Goal: Task Accomplishment & Management: Complete application form

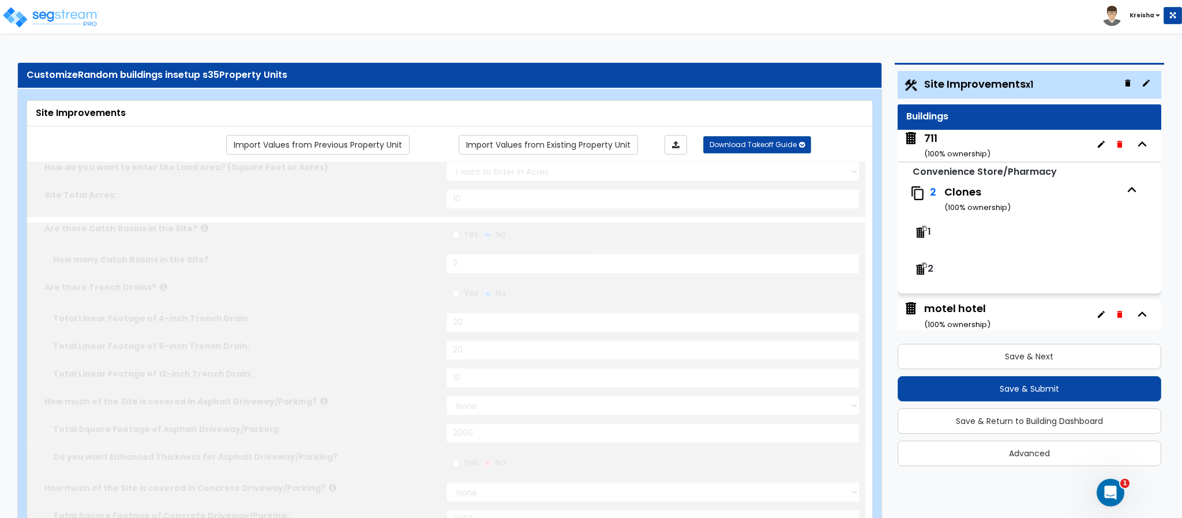
type input "10"
radio input "true"
type input "2"
radio input "true"
type input "20"
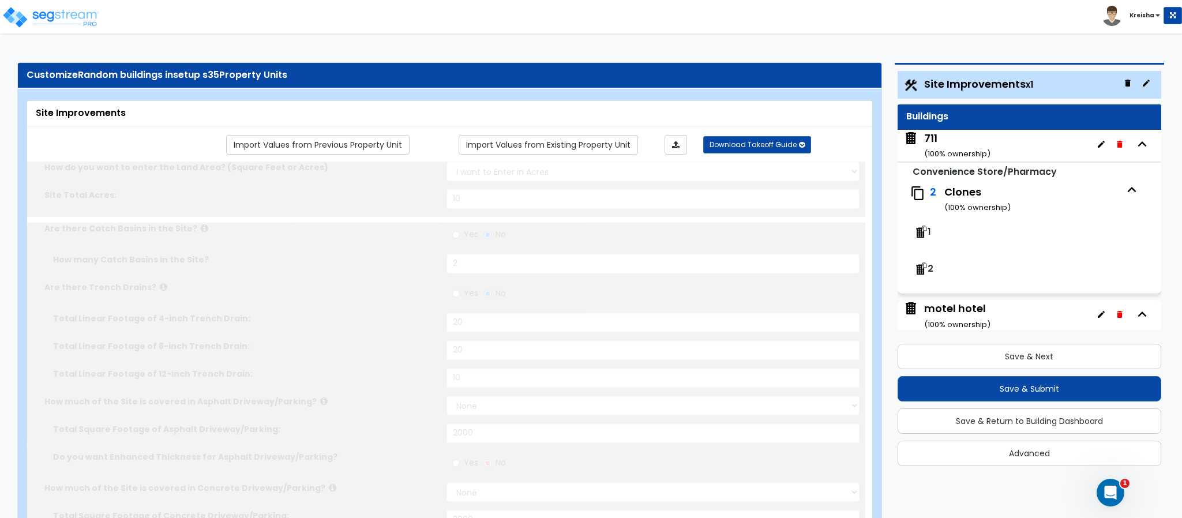
type input "20"
type input "10"
select select "2"
type input "2000"
select select "2"
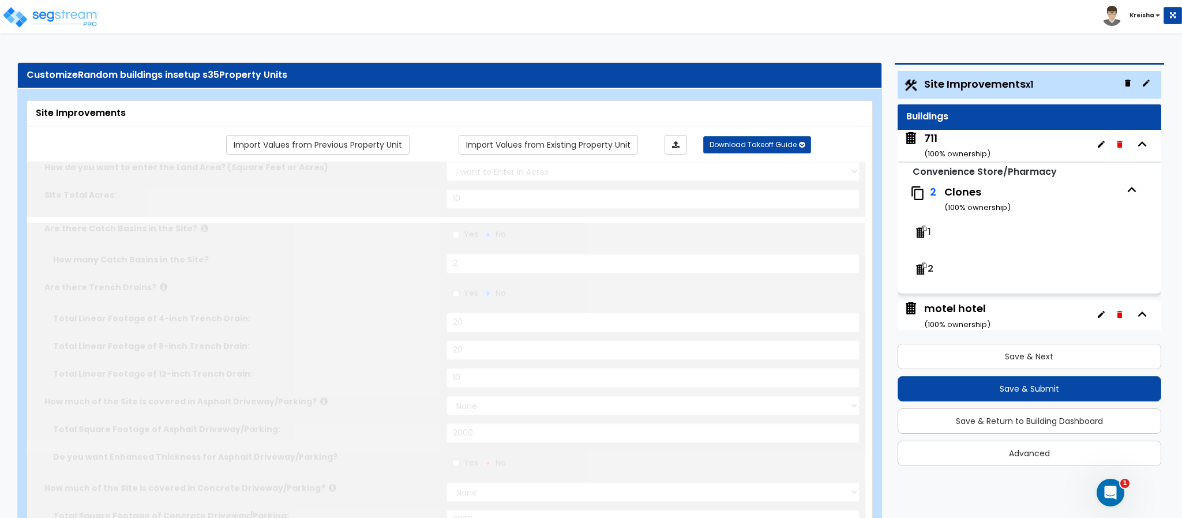
type input "2000"
select select "2"
type input "500"
select select "2"
type input "400"
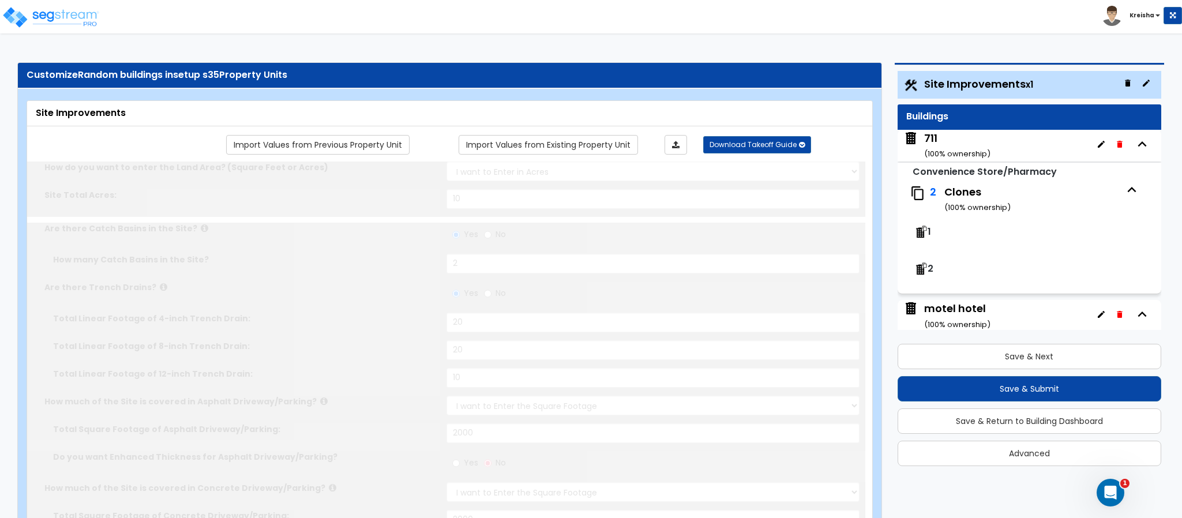
select select "1"
select select "2"
type input "1000"
radio input "true"
type input "5"
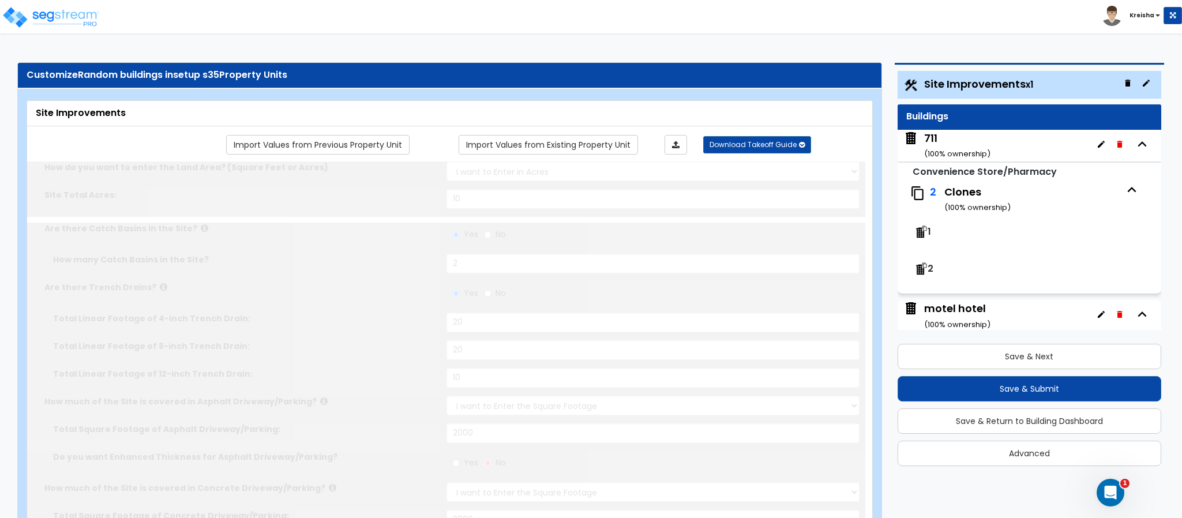
radio input "true"
select select "1"
radio input "true"
type input "4"
radio input "true"
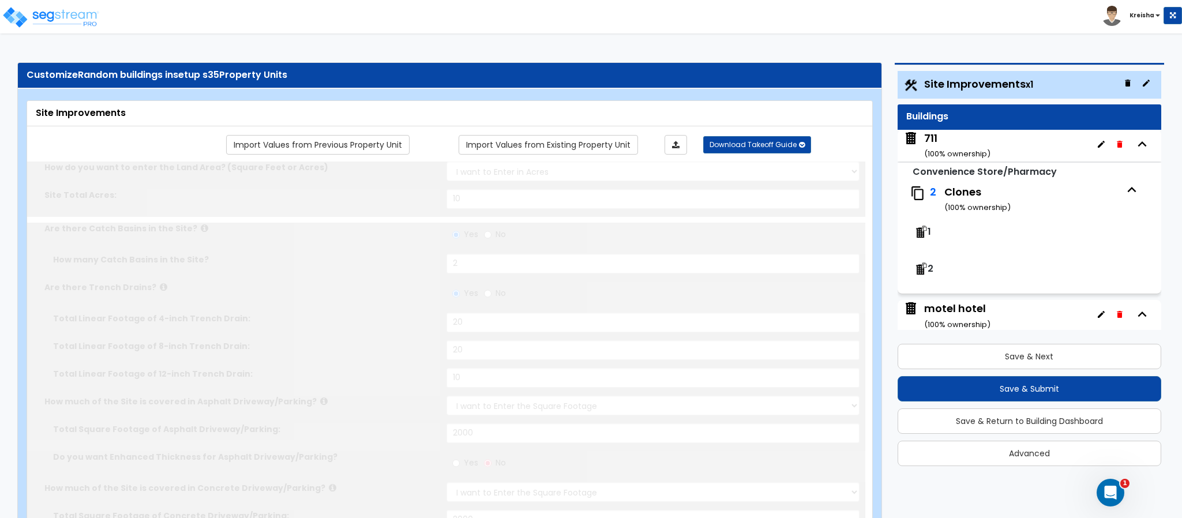
select select "1"
type input "30"
radio input "true"
type input "20"
radio input "true"
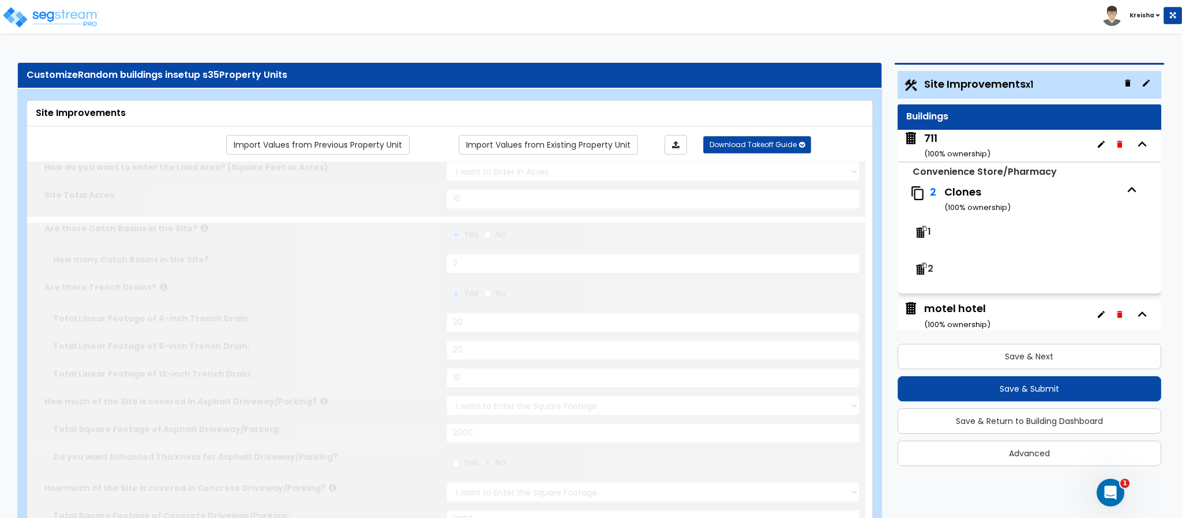
select select "1"
type input "30"
radio input "true"
select select "2"
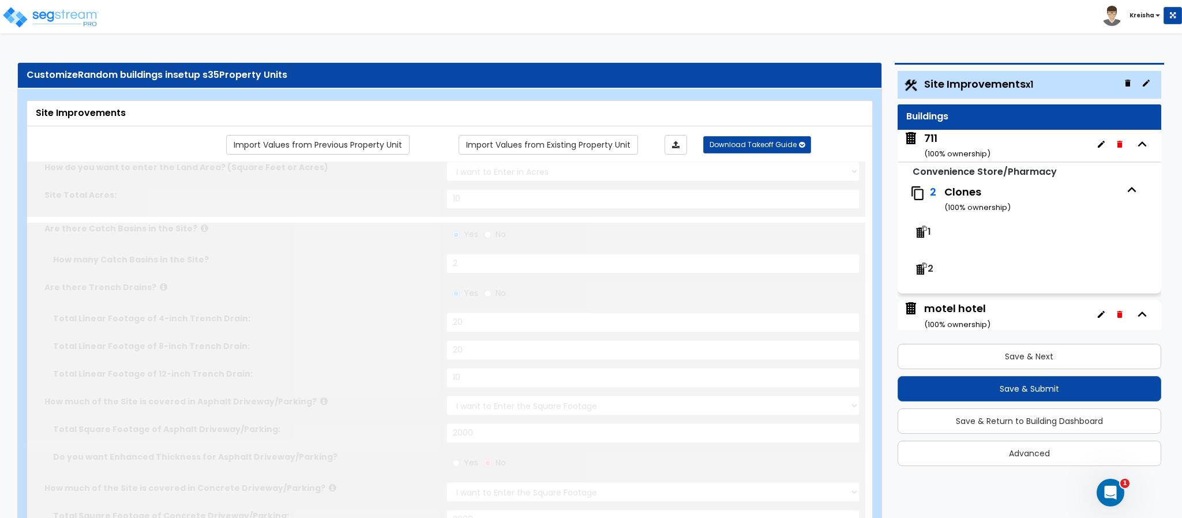
type input "1"
radio input "true"
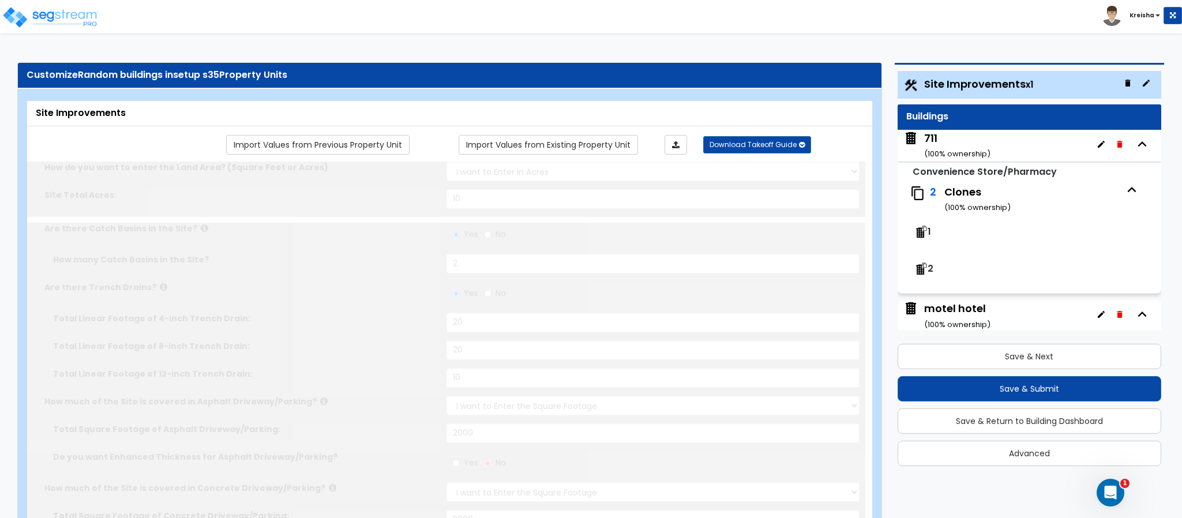
type input "2"
radio input "true"
type input "15"
radio input "true"
select select "1"
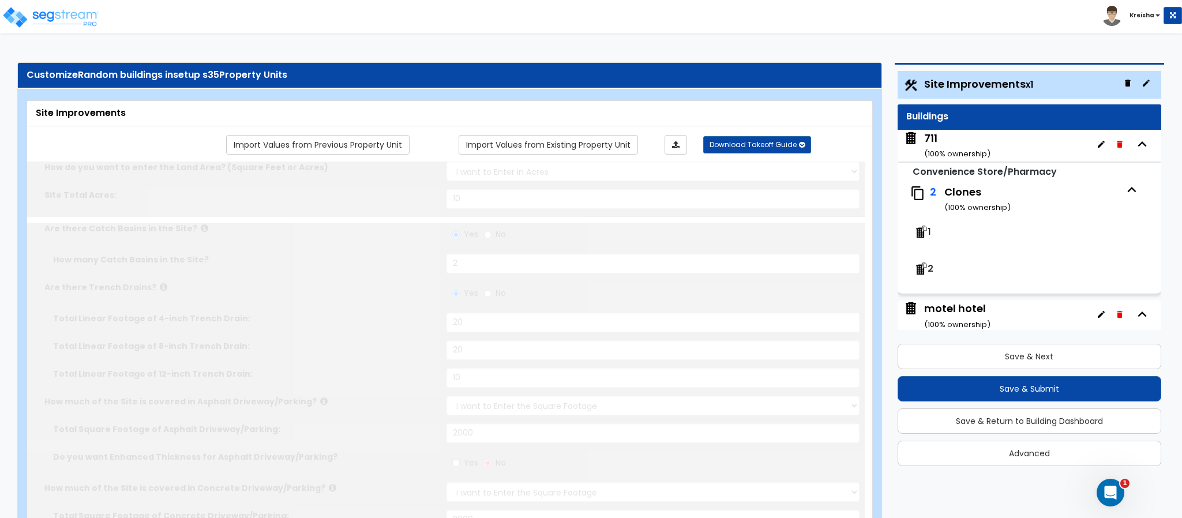
select select "5"
radio input "true"
type input "6"
radio input "true"
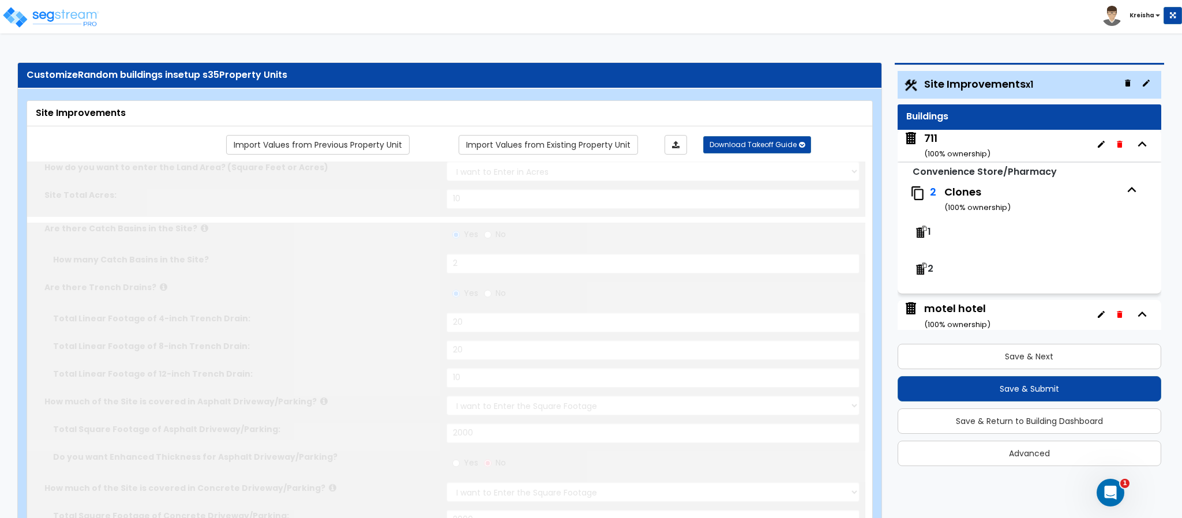
select select "2"
type input "500"
select select "3"
select select "2"
type input "50"
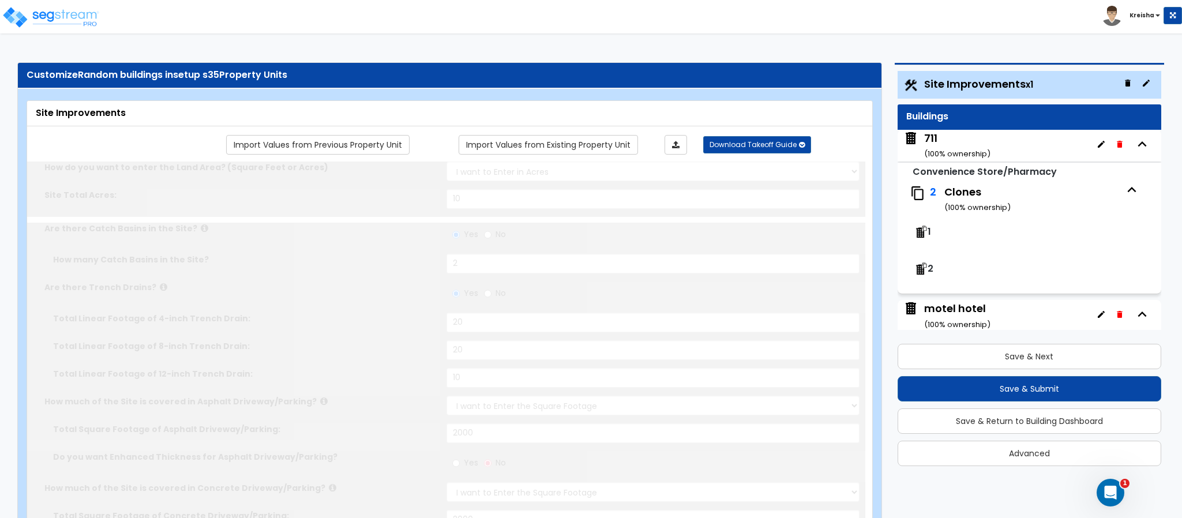
select select "1"
type input "25"
select select "3"
radio input "true"
select select "3"
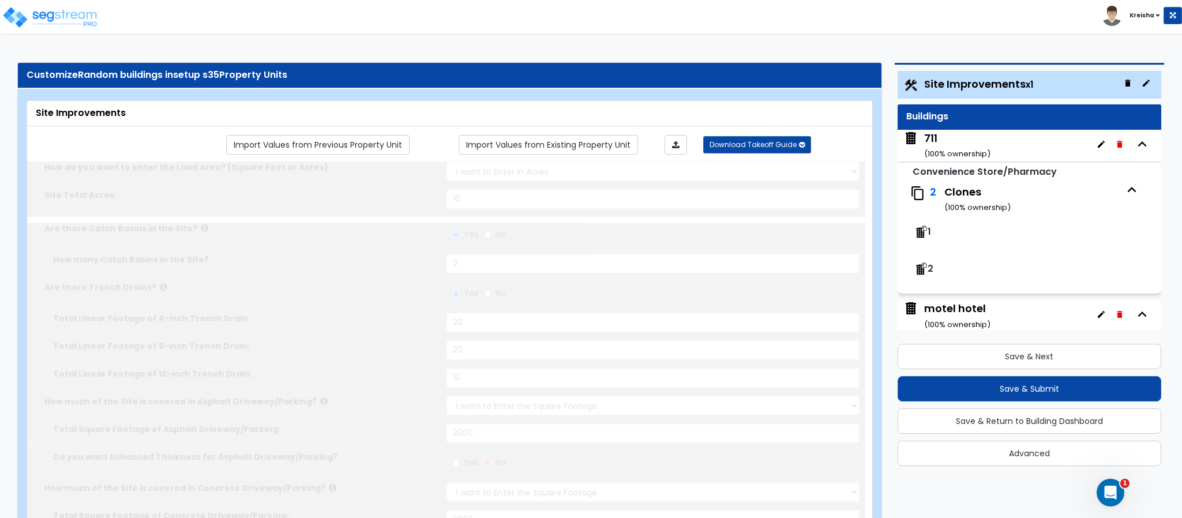
select select "1"
type input "80"
select select "3"
type input "120"
select select "6"
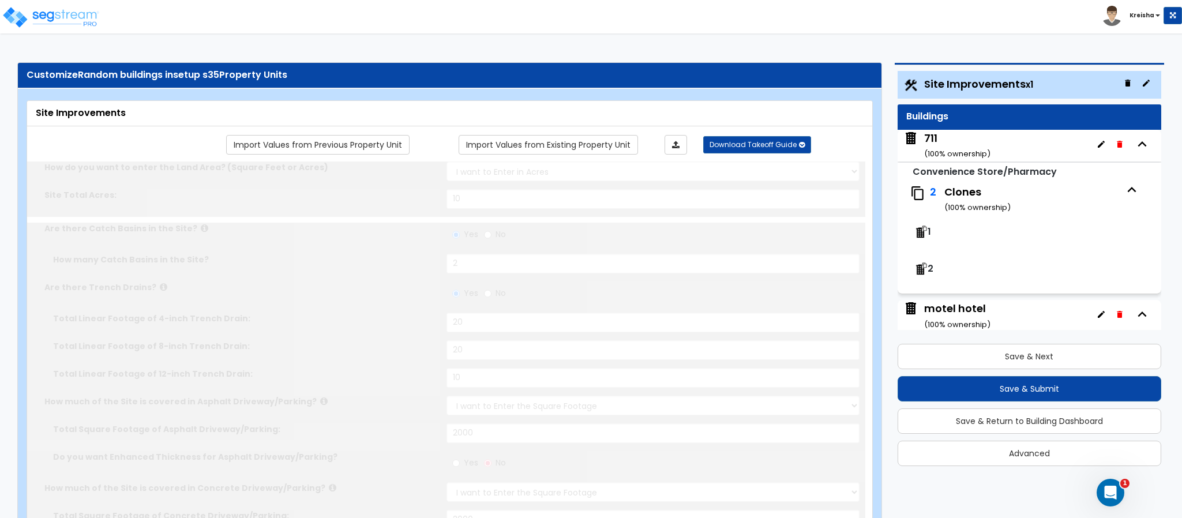
type input "100"
radio input "true"
select select "1"
type input "3"
type input "10"
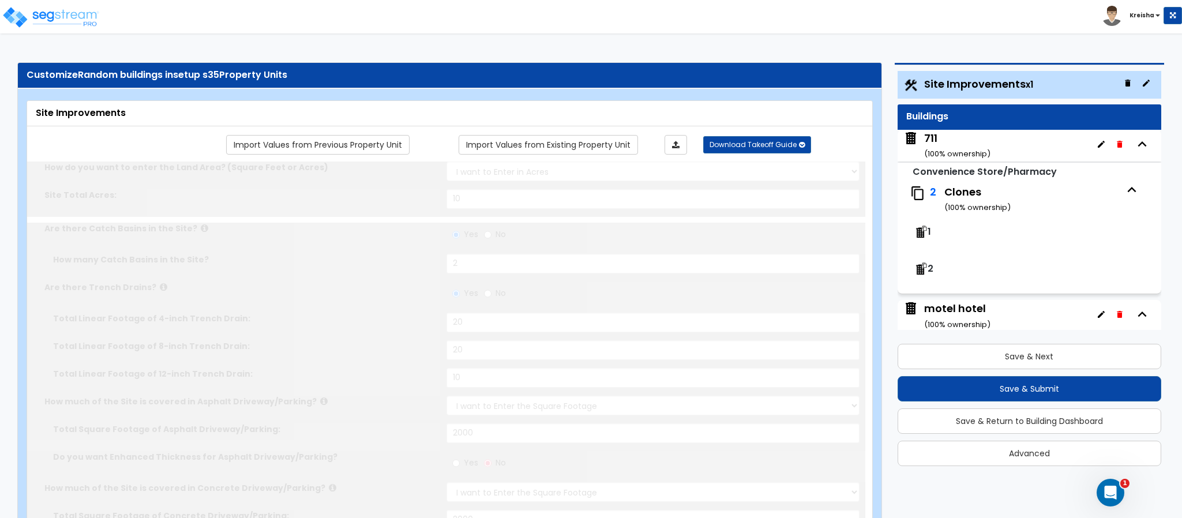
radio input "true"
type input "3"
type input "5"
radio input "true"
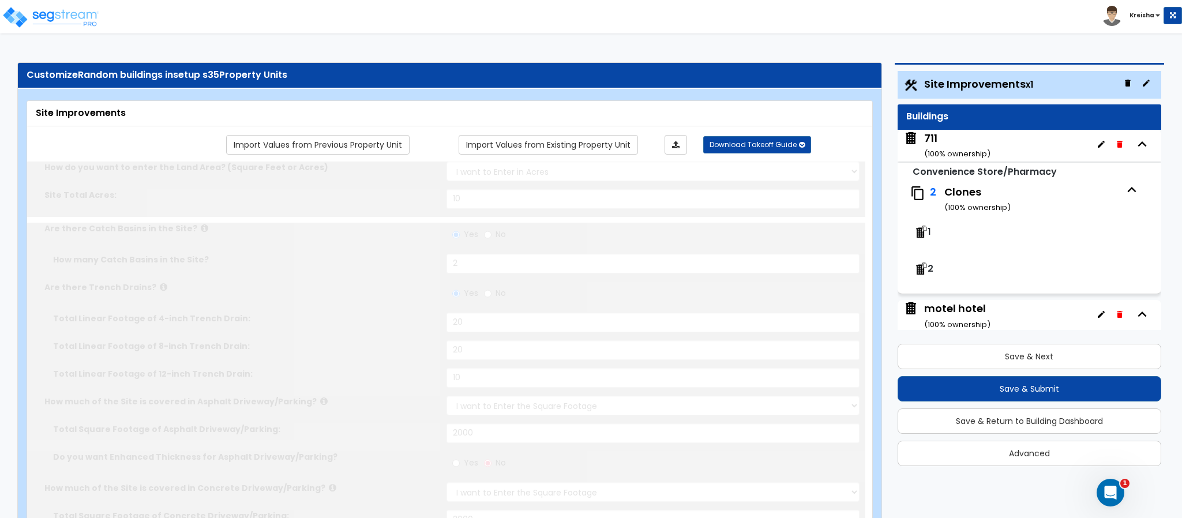
select select "3"
radio input "true"
select select "1"
type input "25"
radio input "true"
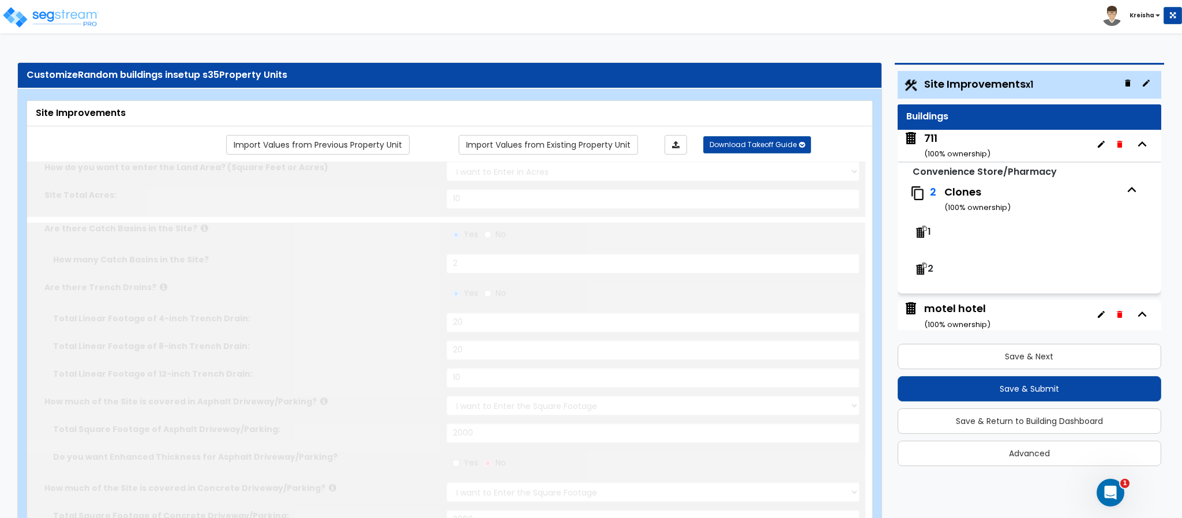
type input "500"
radio input "true"
type input "40"
radio input "true"
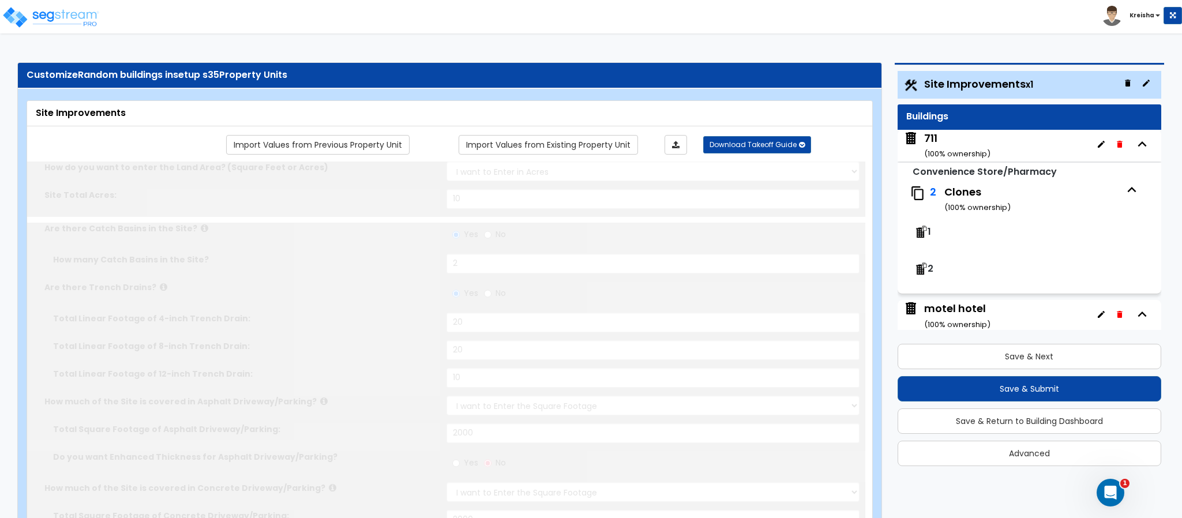
select select "1"
type input "20"
radio input "true"
type input "20"
radio input "true"
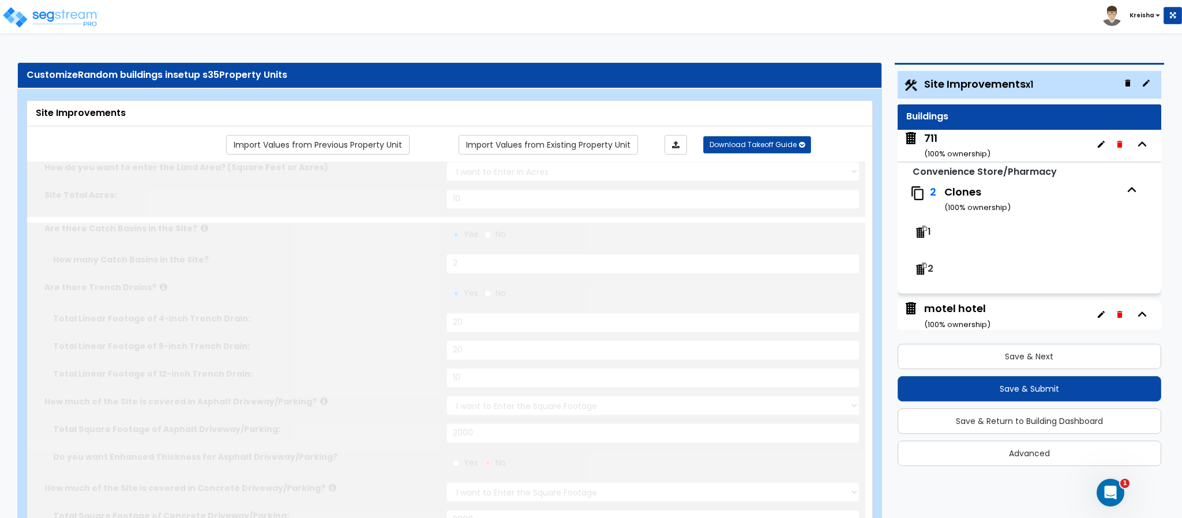
select select "2"
type input "20"
radio input "true"
type input "20"
radio input "true"
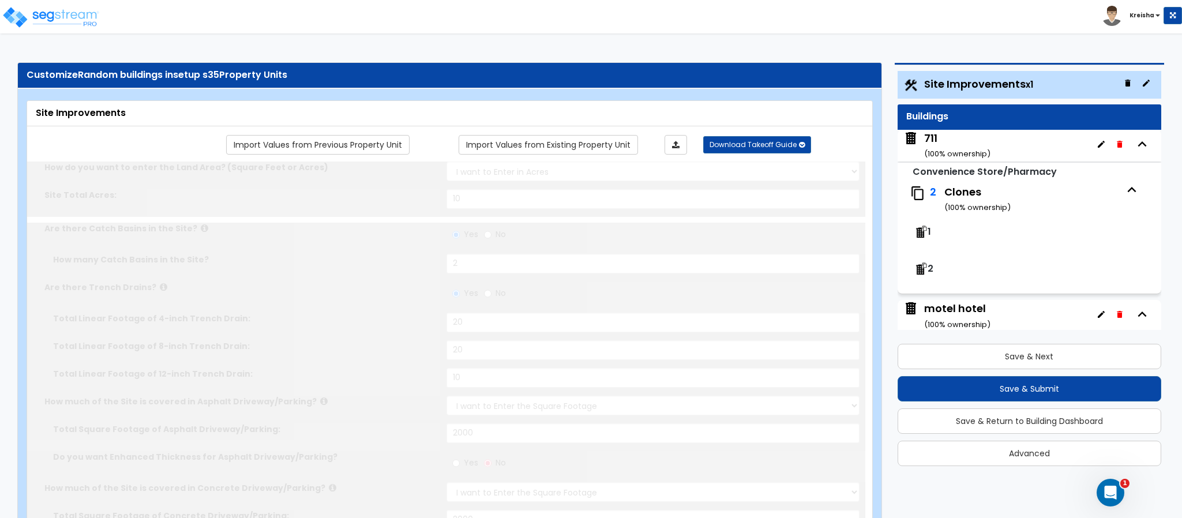
type input "5"
type input "10"
radio input "true"
type input "5"
type input "10"
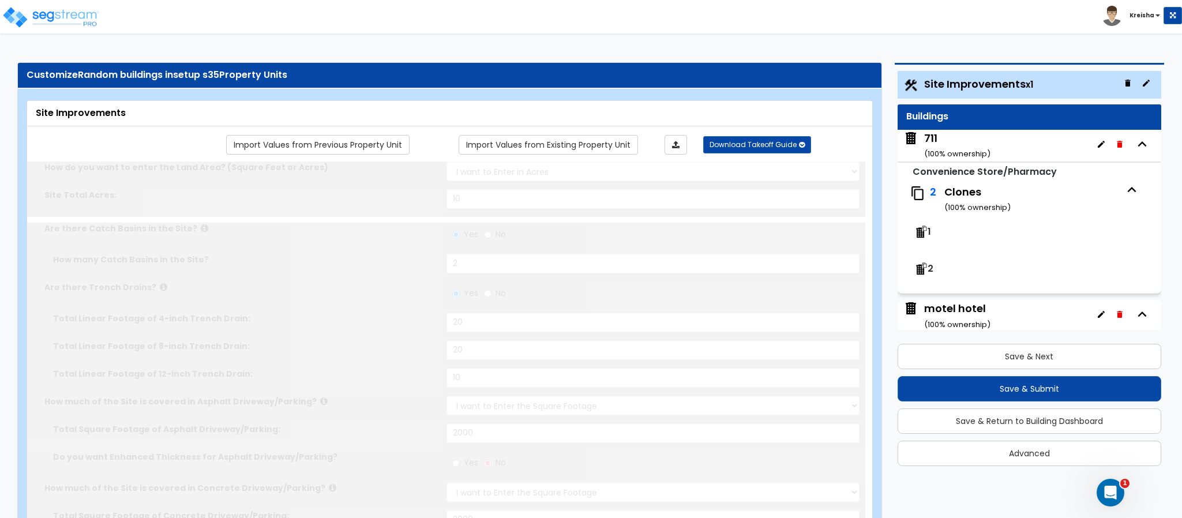
radio input "true"
type input "5"
type input "20"
radio input "true"
type input "5"
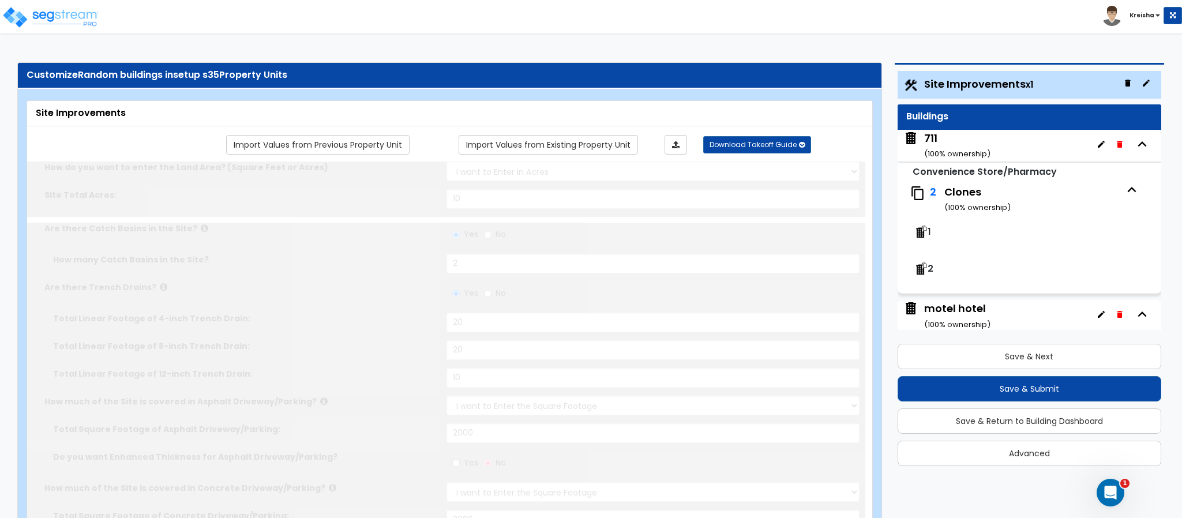
type input "20"
radio input "true"
select select "1"
type input "15"
radio input "true"
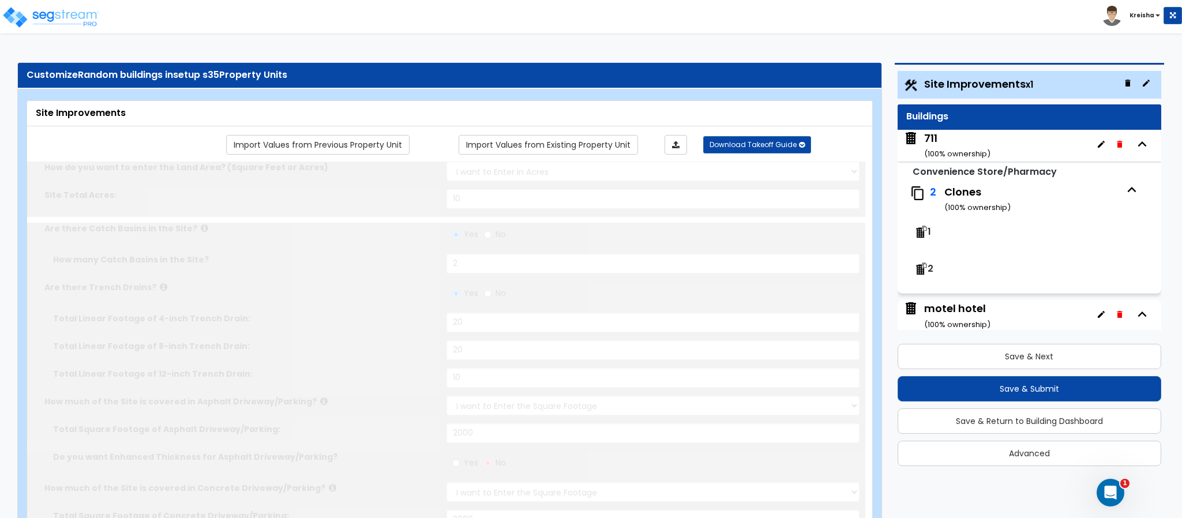
select select "3"
radio input "true"
select select "2"
select select "3"
select select "1"
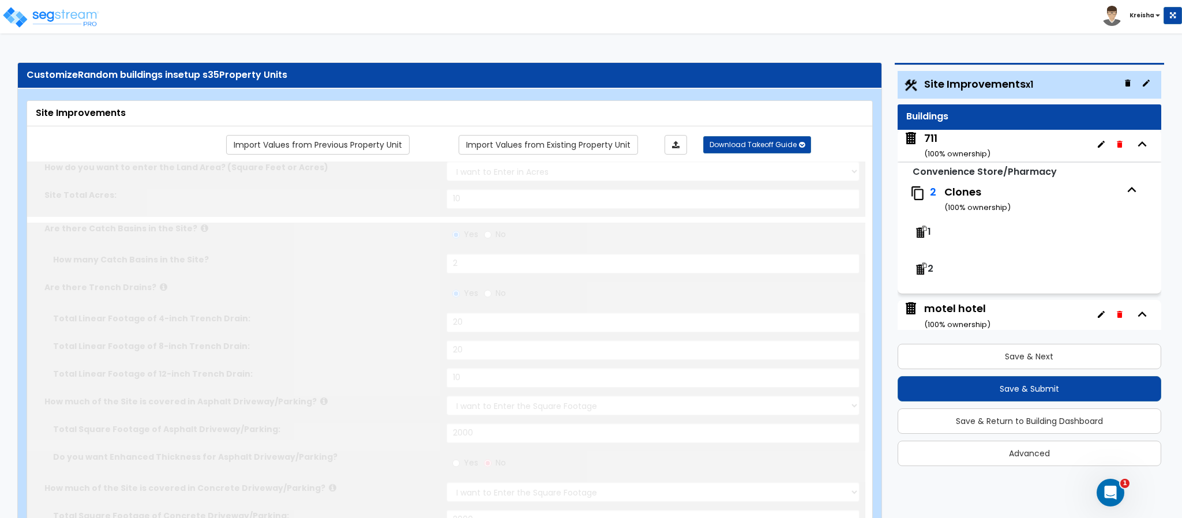
select select "2"
select select "3"
radio input "true"
type input "1"
radio input "true"
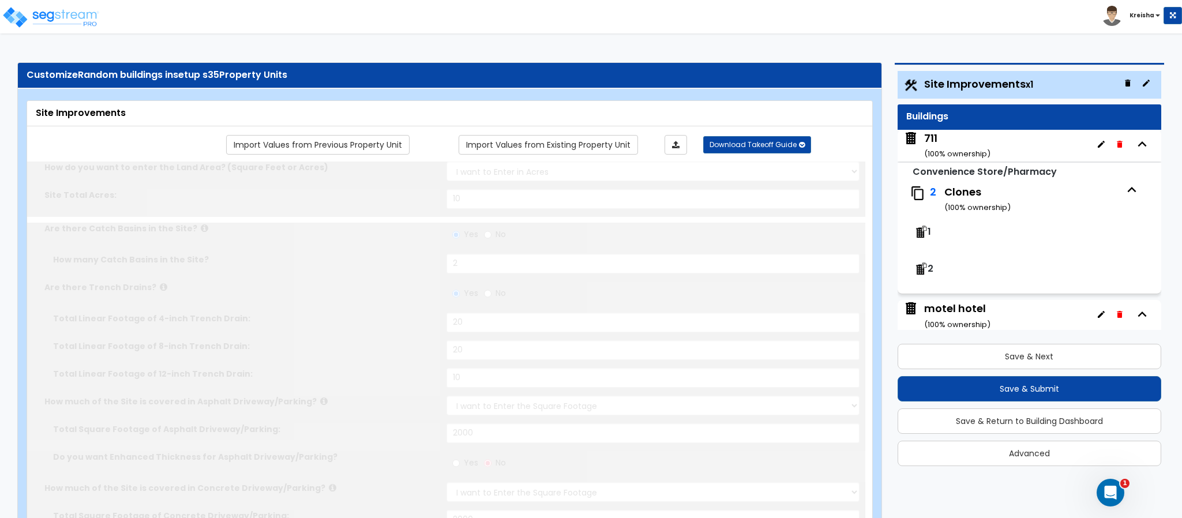
select select "3"
select select "4"
type input "3"
select select "9"
type input "2"
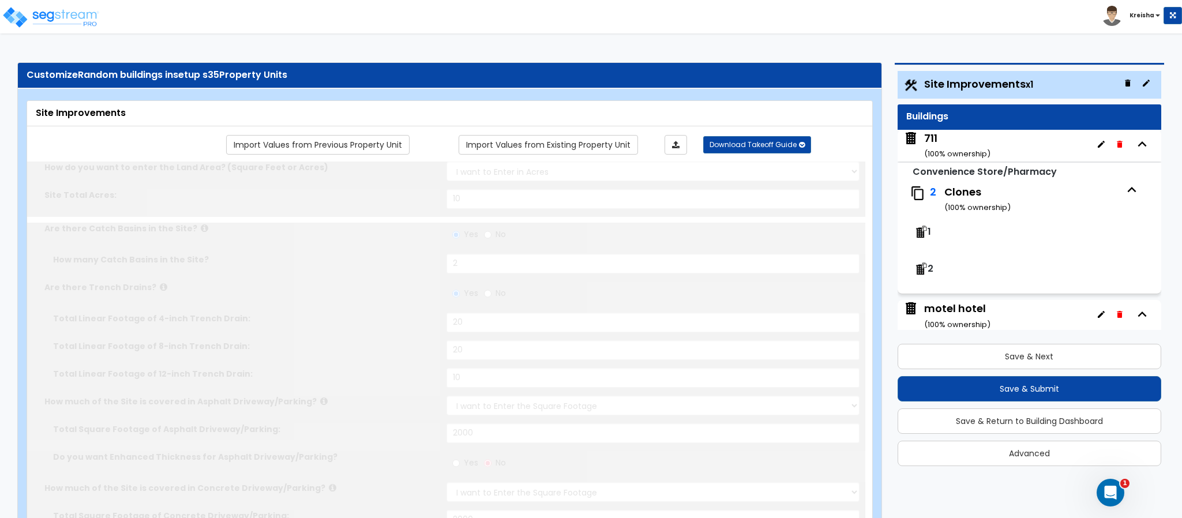
select select "6"
type input "5"
radio input "true"
type input "3"
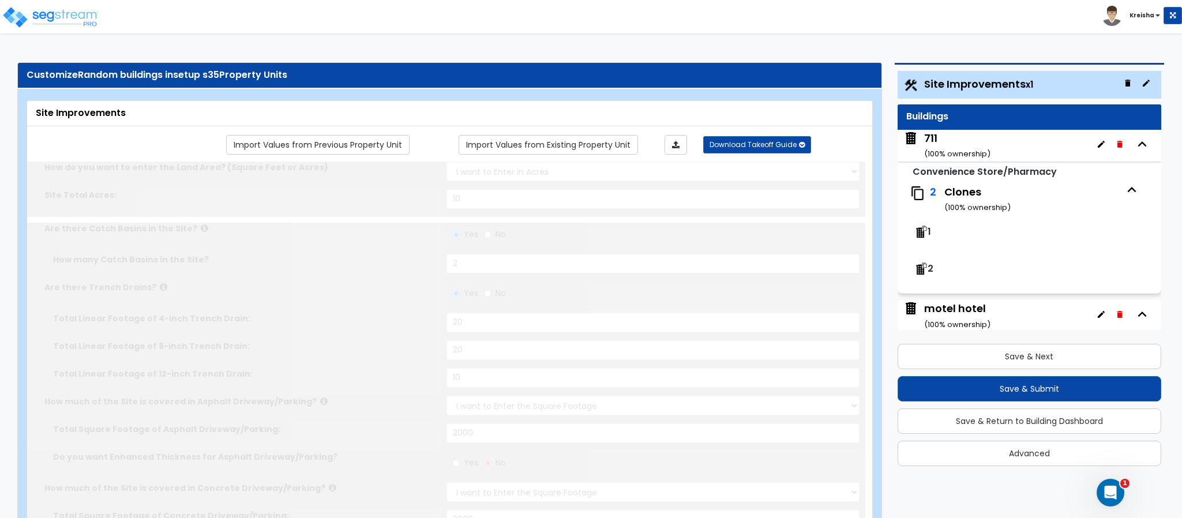
type input "10"
radio input "true"
type input "3"
type input "15"
radio input "true"
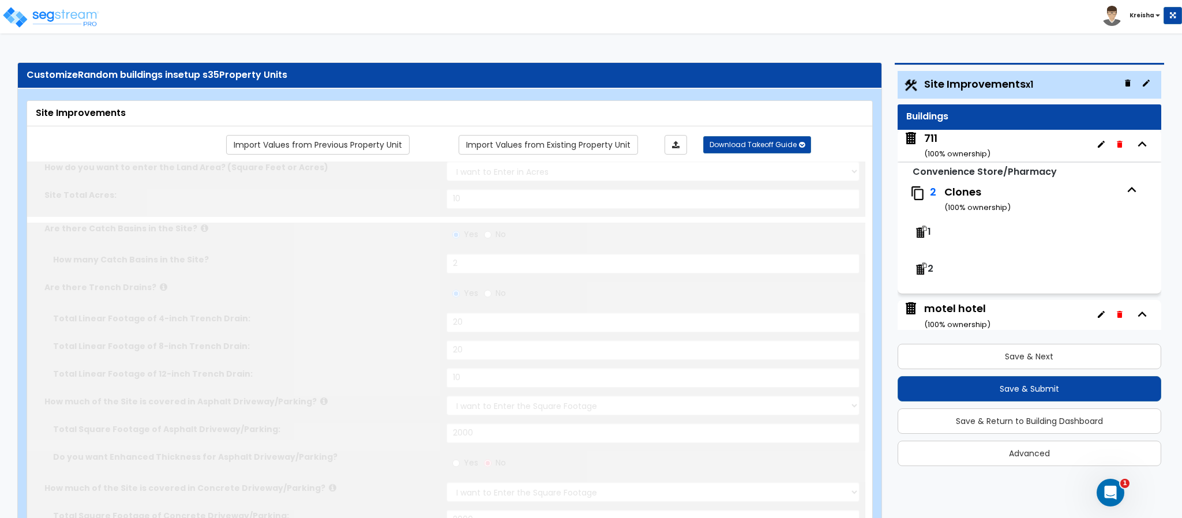
type input "3"
type input "10"
radio input "true"
type input "3"
type input "10"
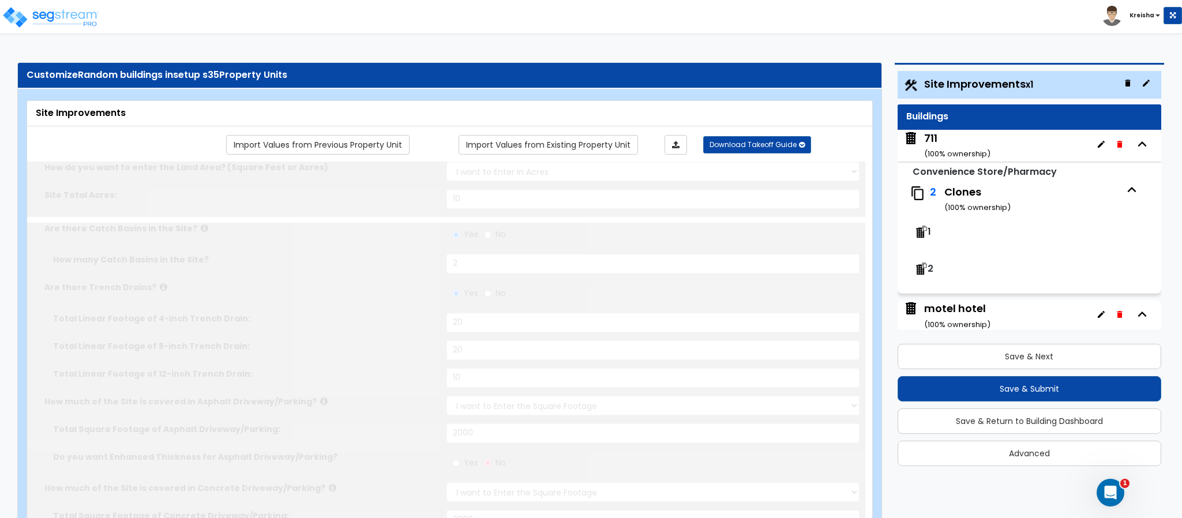
select select "2"
type input "800"
radio input "true"
select select "2"
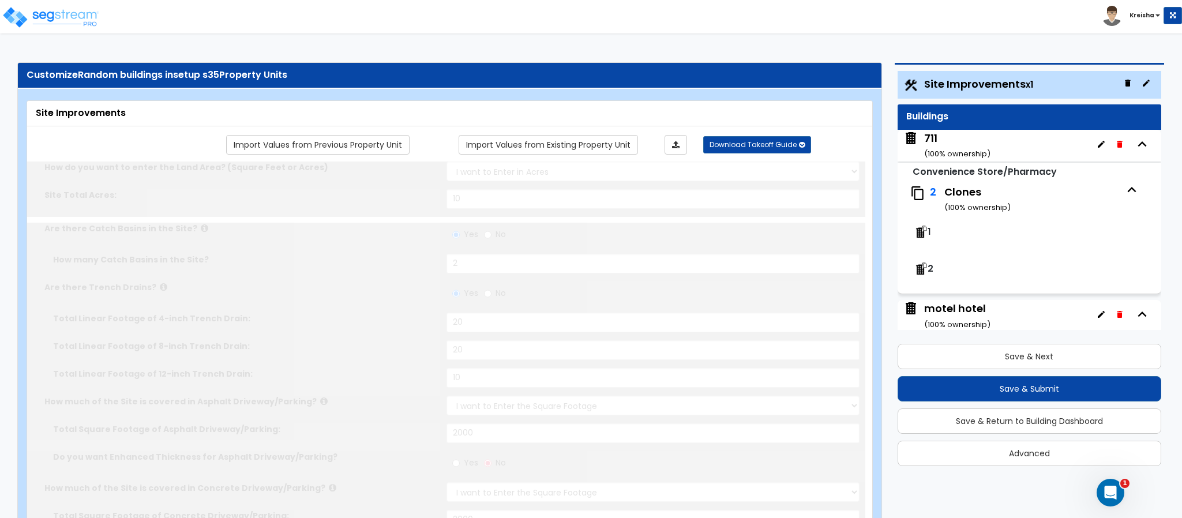
type input "400"
radio input "true"
type input "80"
radio input "true"
select select "3"
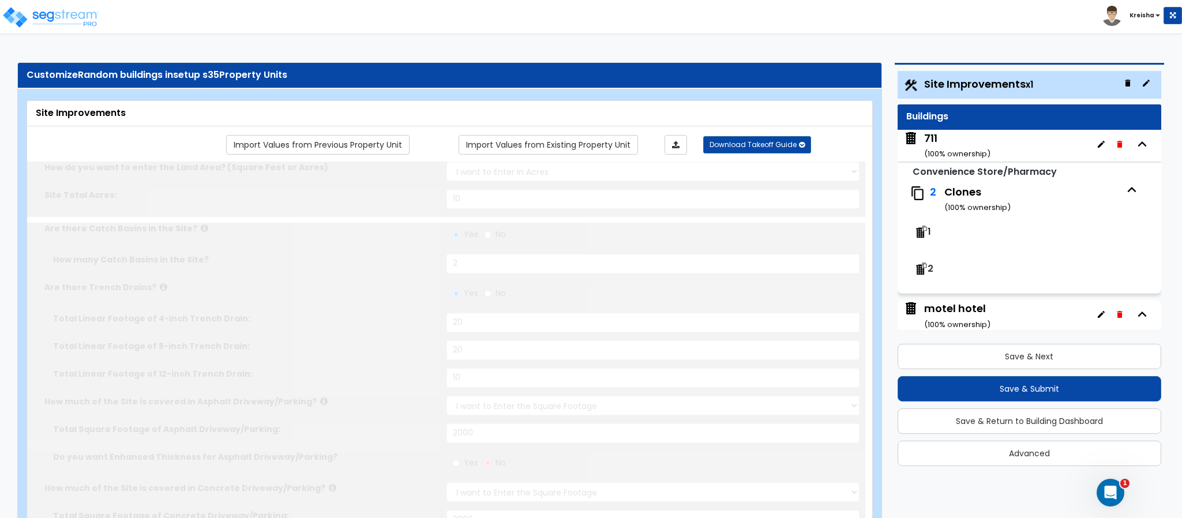
select select "3"
radio input "true"
type input "30"
radio input "true"
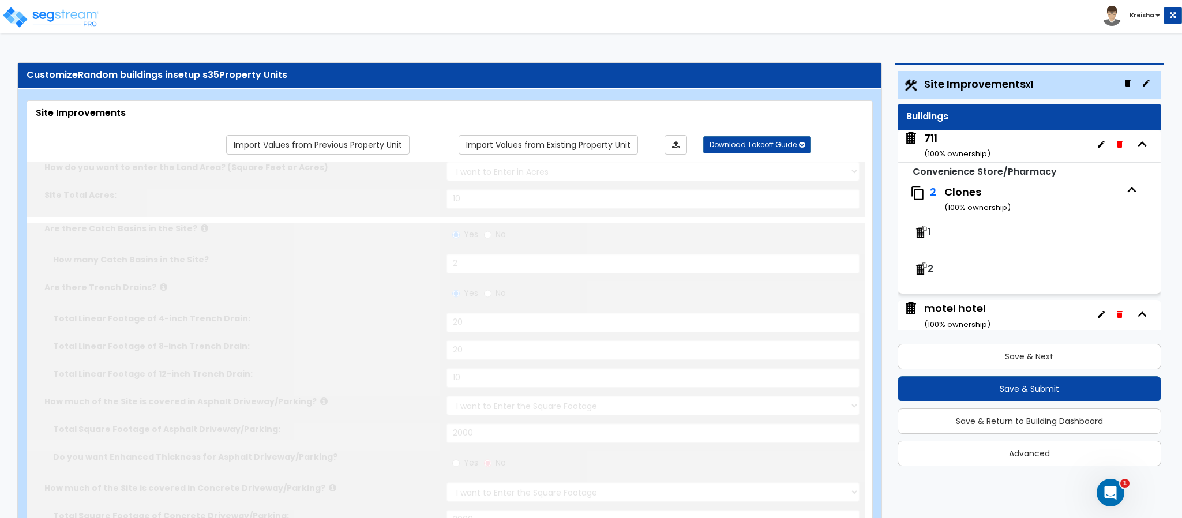
type input "40"
radio input "true"
type input "50"
radio input "true"
type input "10"
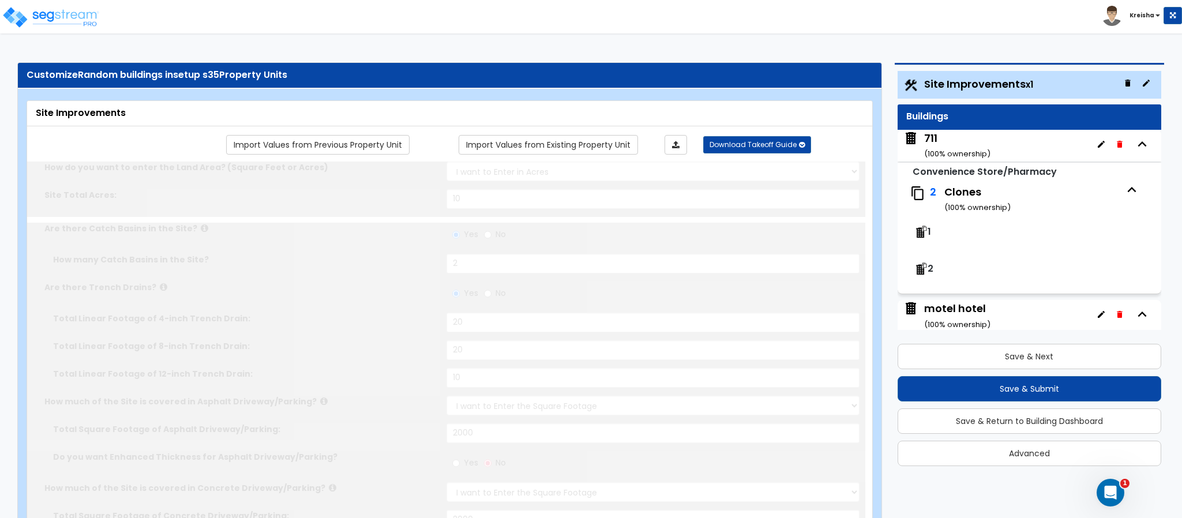
radio input "true"
type input "20"
radio input "true"
select select "2"
type input "20"
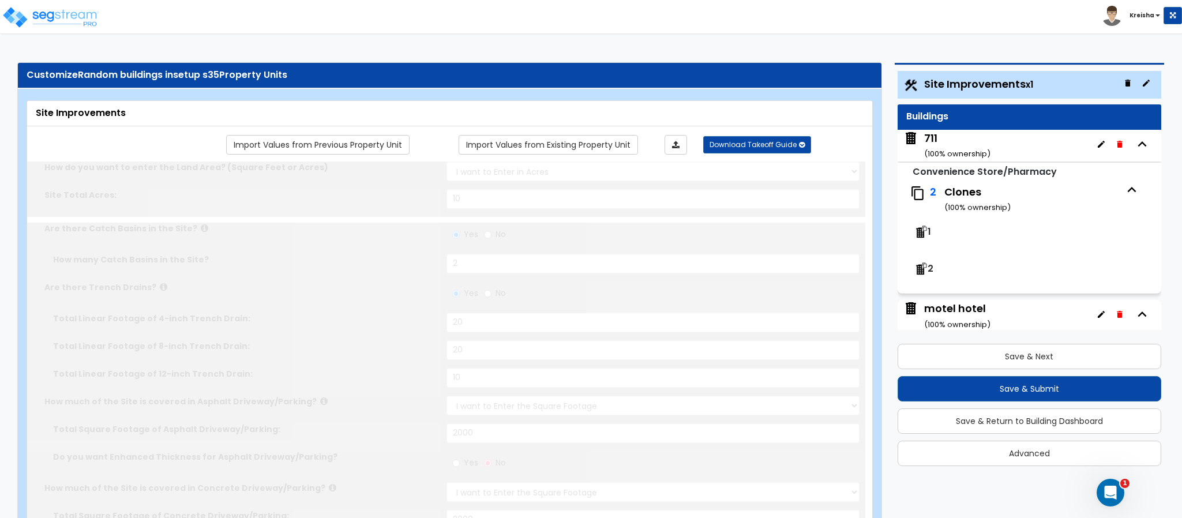
radio input "true"
select select "1"
radio input "true"
type input "1"
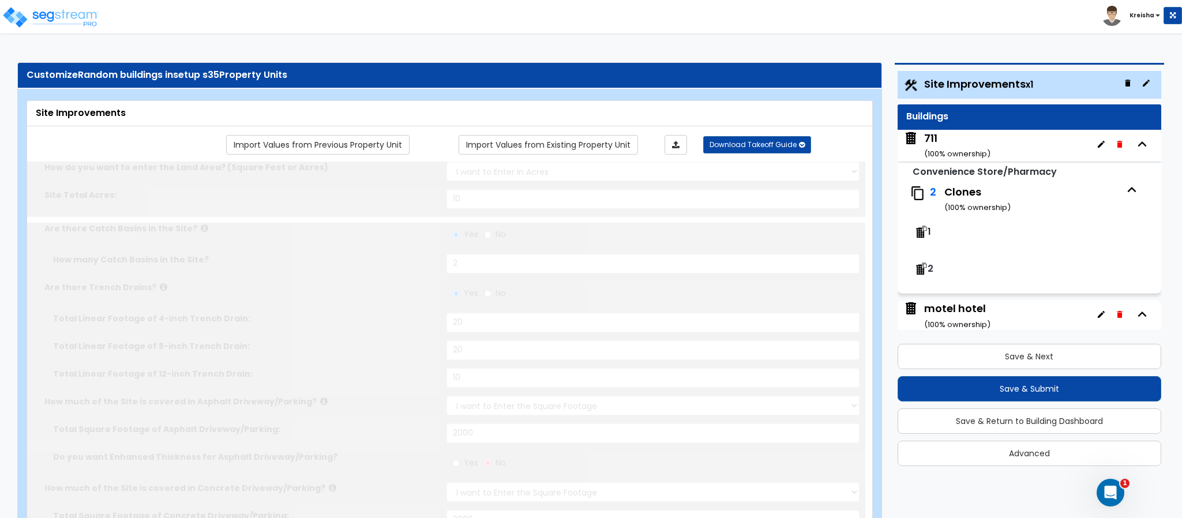
radio input "true"
type input "1"
type input "80"
type input "7"
select select "1"
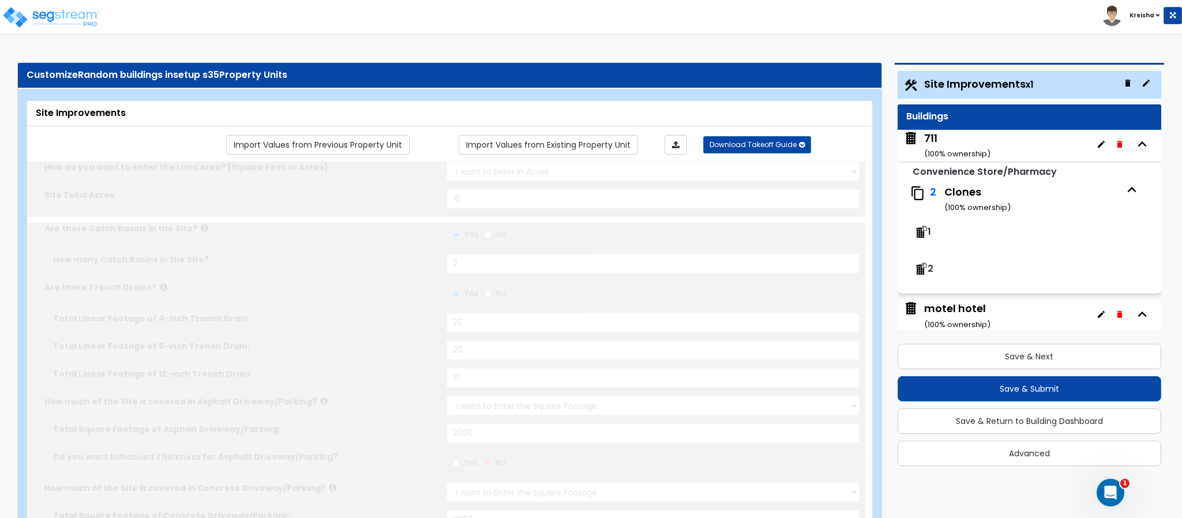
radio input "true"
select select "2"
select select "1"
type input "1"
select select "2"
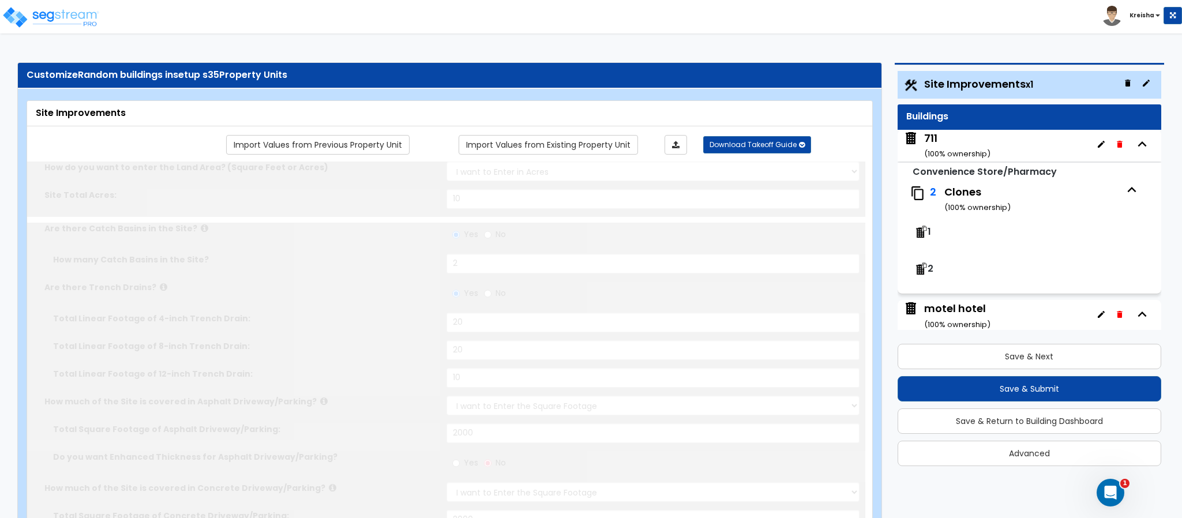
type input "1"
radio input "true"
type input "1"
type input "100"
select select "6"
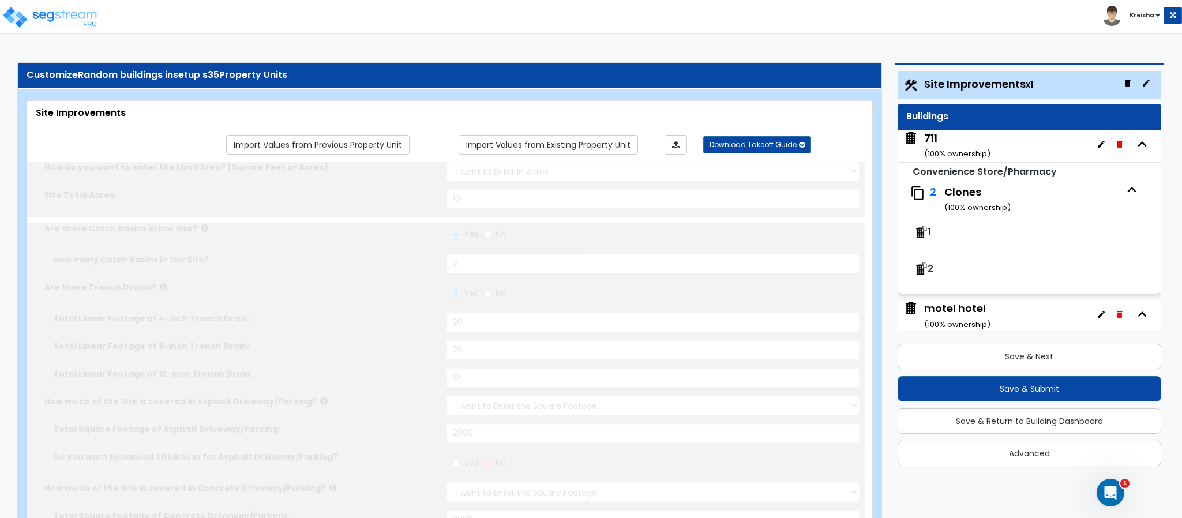
select select "2"
select select "1"
select select "16"
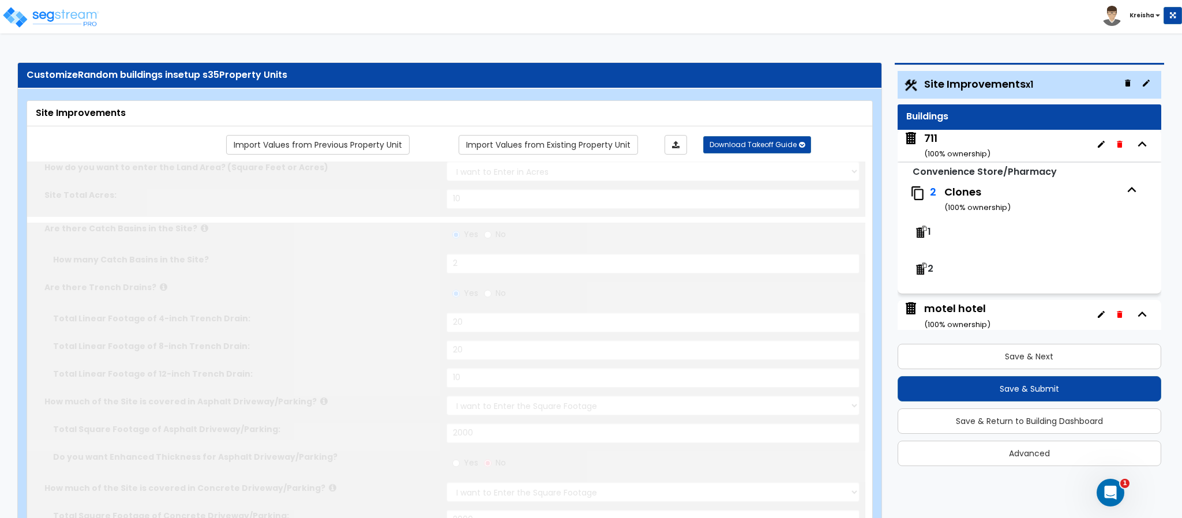
select select "4"
radio input "true"
type input "1"
select select "3"
radio input "true"
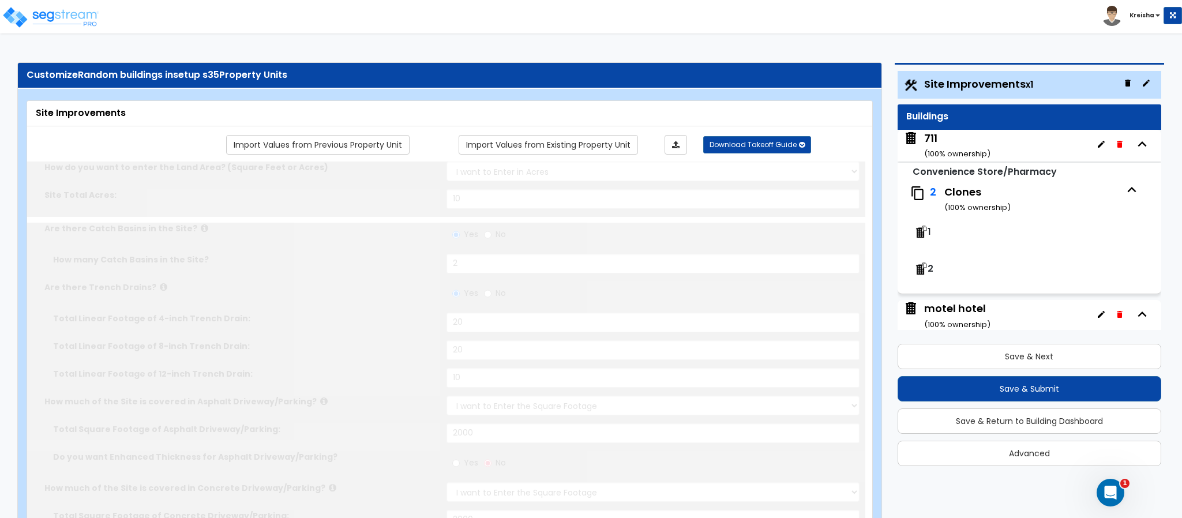
select select "1"
type input "30"
select select "4"
type input "1"
select select "1"
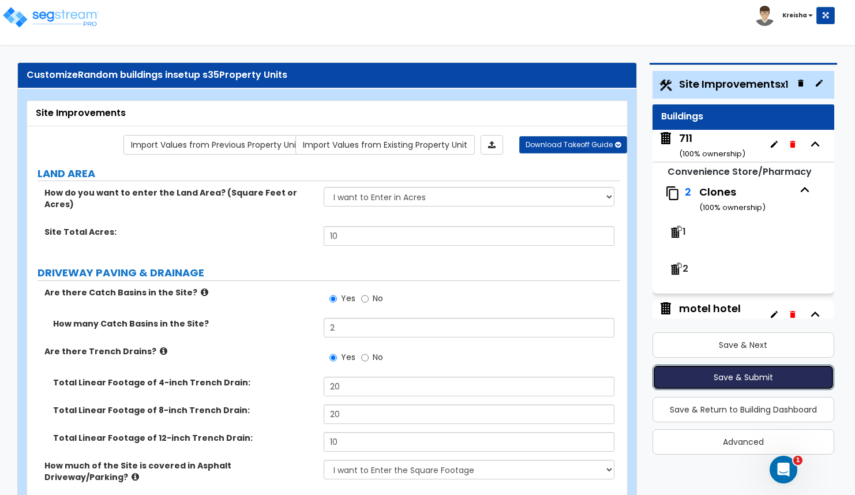
click at [728, 372] on button "Save & Submit" at bounding box center [743, 376] width 182 height 25
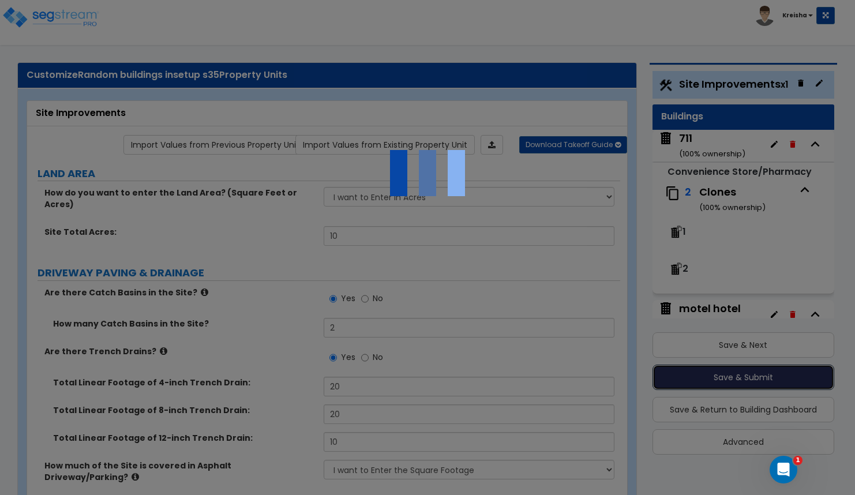
scroll to position [29, 0]
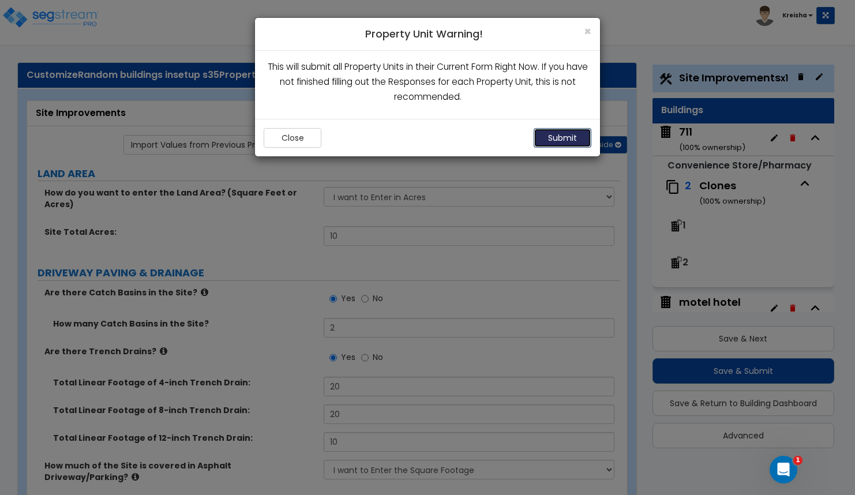
click at [573, 138] on button "Submit" at bounding box center [562, 138] width 58 height 20
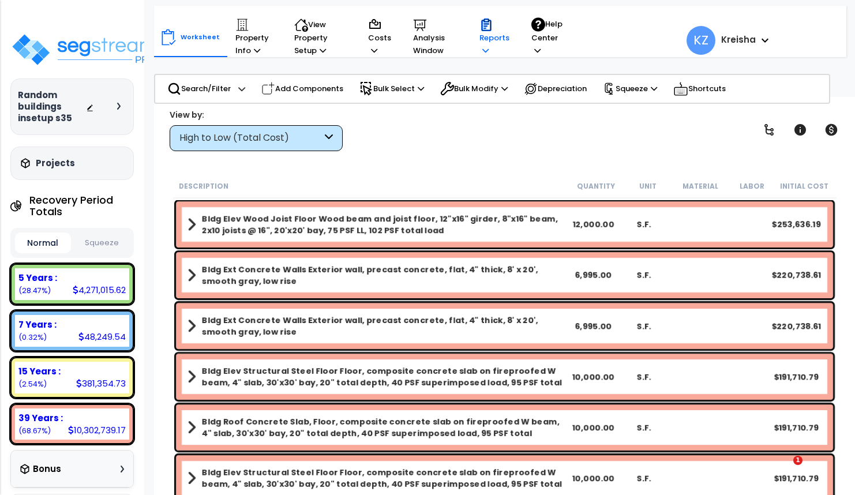
click at [509, 18] on div "Reports" at bounding box center [494, 37] width 30 height 51
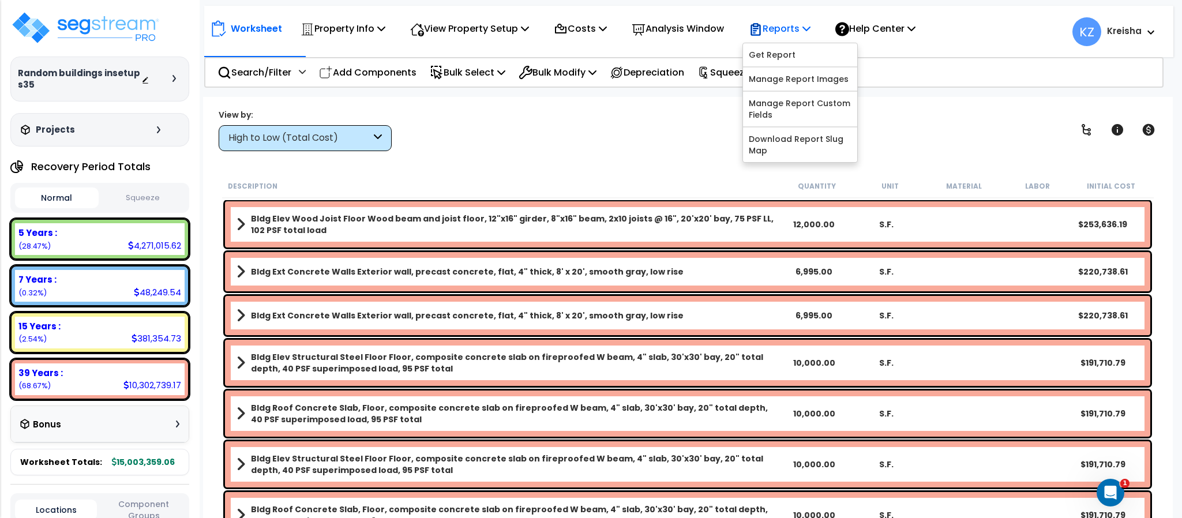
click at [810, 32] on icon at bounding box center [806, 28] width 8 height 9
click at [810, 31] on p "Reports" at bounding box center [779, 29] width 62 height 16
drag, startPoint x: 801, startPoint y: 52, endPoint x: 950, endPoint y: 20, distance: 152.8
click at [801, 52] on link "Get Report" at bounding box center [800, 54] width 114 height 23
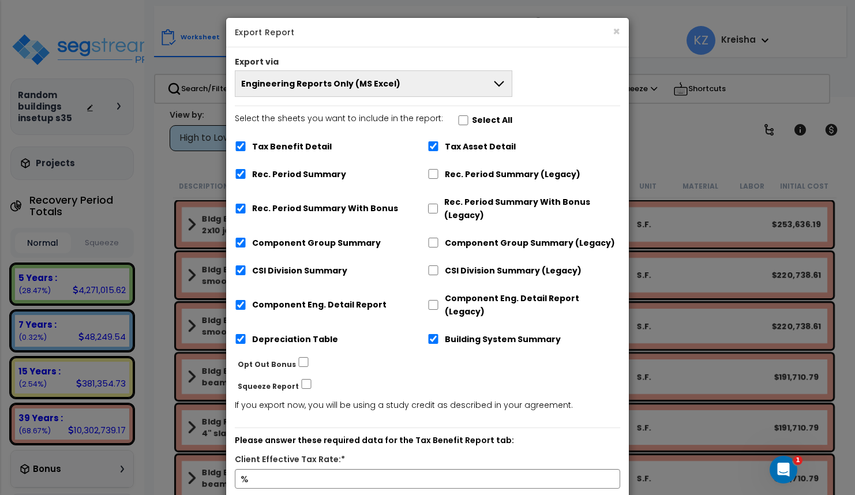
click at [499, 83] on icon at bounding box center [499, 84] width 14 height 14
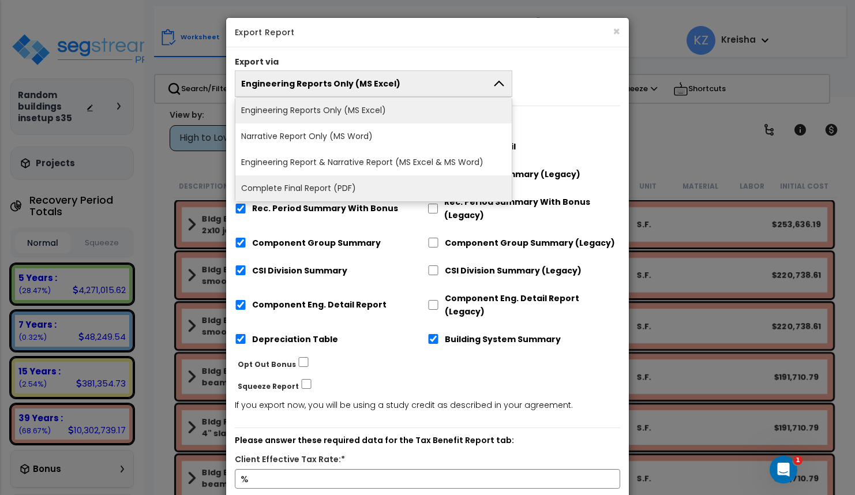
click at [283, 184] on li "Complete Final Report (PDF)" at bounding box center [373, 188] width 276 height 26
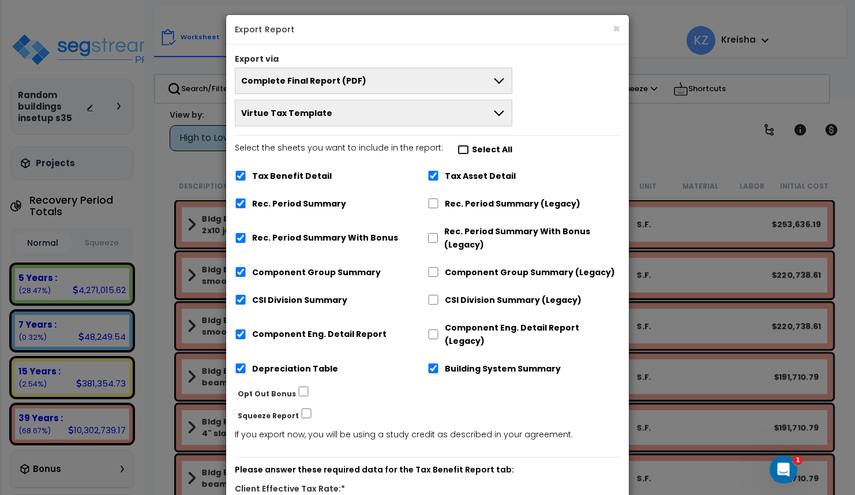
click at [458, 151] on input "Select the sheets you want to include in the report: Select All" at bounding box center [463, 150] width 12 height 10
checkbox input "true"
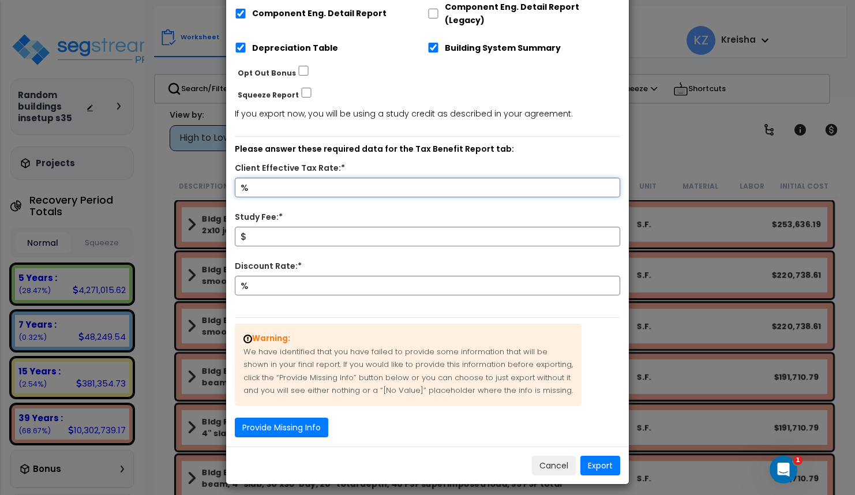
click at [384, 178] on input "Client Effective Tax Rate:*" at bounding box center [427, 188] width 385 height 20
type input "12"
type input "800"
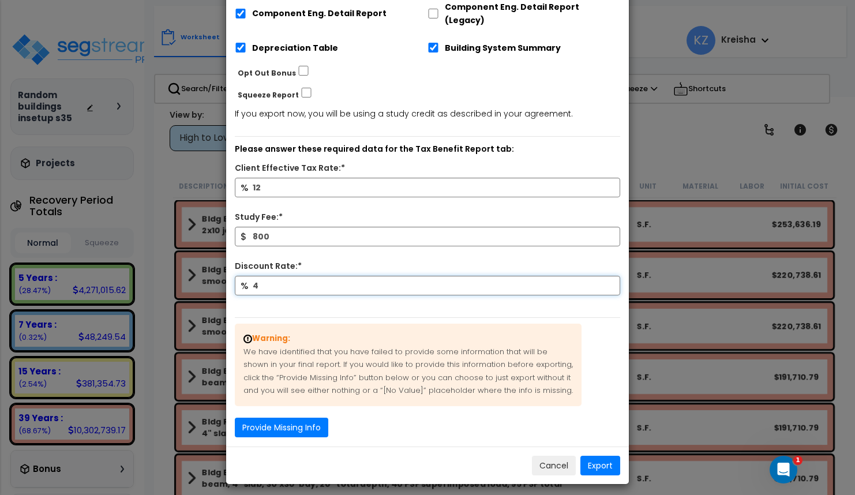
type input "4"
click at [604, 456] on button "Export" at bounding box center [600, 466] width 40 height 20
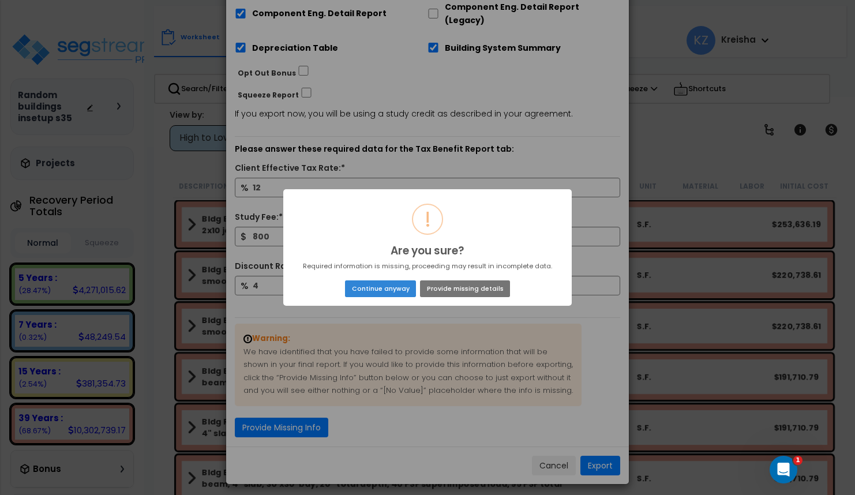
click at [401, 286] on button "Continue anyway" at bounding box center [380, 288] width 71 height 16
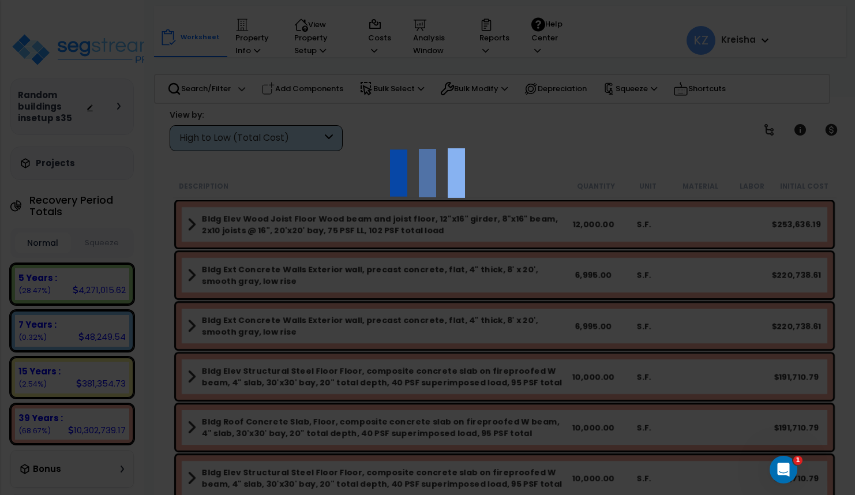
scroll to position [140, 0]
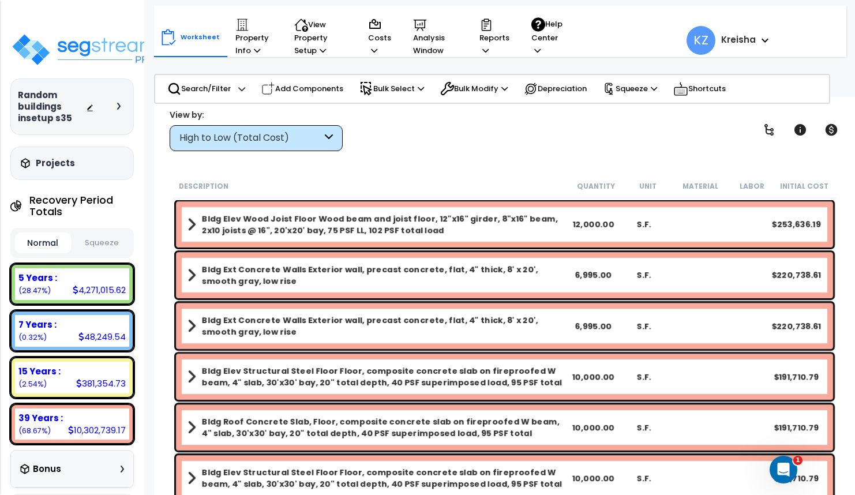
click at [119, 106] on icon at bounding box center [118, 106] width 3 height 7
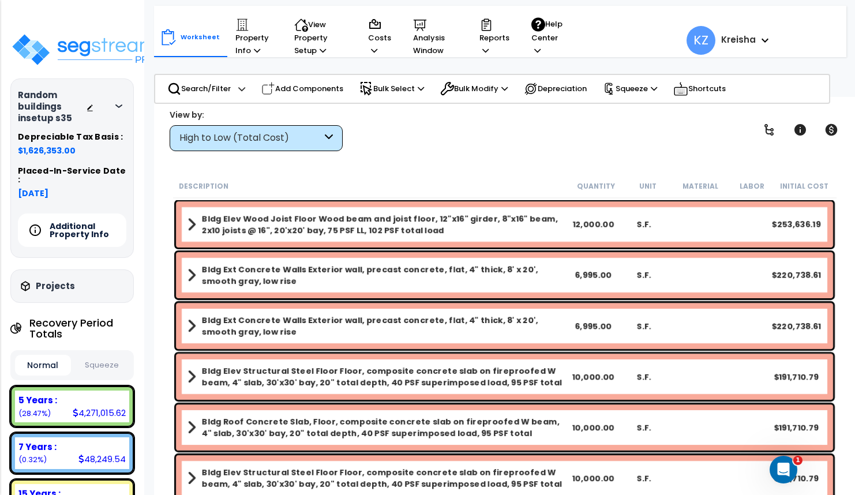
click at [91, 225] on h5 "Additional Property Info" at bounding box center [90, 230] width 81 height 16
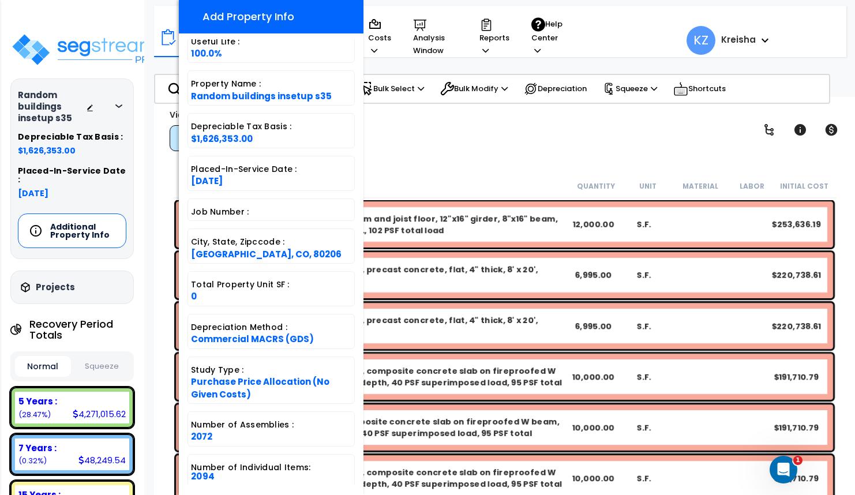
scroll to position [130, 0]
